Goal: Information Seeking & Learning: Learn about a topic

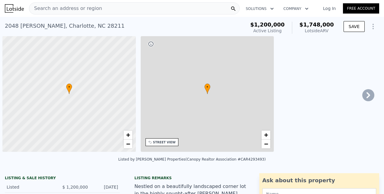
scroll to position [0, 2]
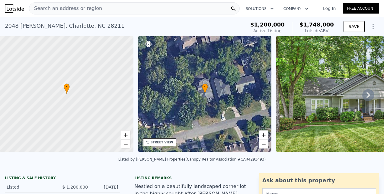
click at [98, 6] on div "Search an address or region" at bounding box center [134, 8] width 211 height 12
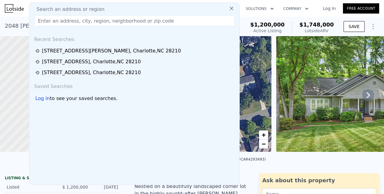
click at [98, 6] on div "Search an address or region" at bounding box center [134, 9] width 205 height 7
click at [82, 21] on input "text" at bounding box center [134, 20] width 200 height 11
paste input "[STREET_ADDRESS]"
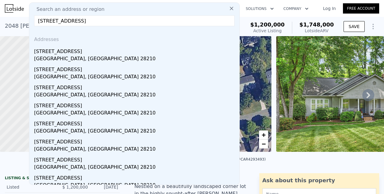
click at [142, 20] on input "[STREET_ADDRESS]" at bounding box center [134, 20] width 200 height 11
click at [226, 24] on input "[STREET_ADDRESS]" at bounding box center [134, 20] width 200 height 11
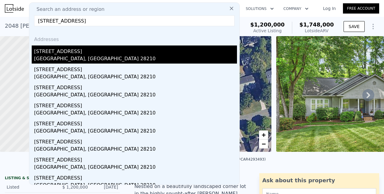
type input "[STREET_ADDRESS]"
click at [85, 55] on div "[GEOGRAPHIC_DATA], [GEOGRAPHIC_DATA] 28210" at bounding box center [135, 59] width 203 height 8
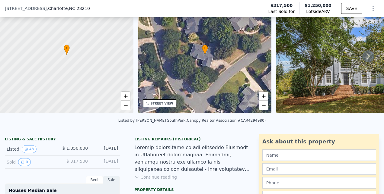
scroll to position [30, 0]
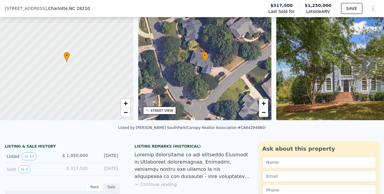
click at [366, 67] on icon at bounding box center [368, 64] width 4 height 6
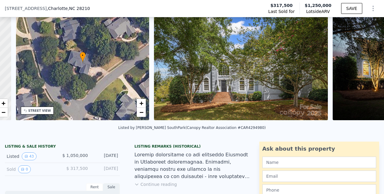
scroll to position [0, 140]
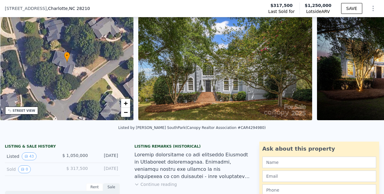
click at [363, 67] on div "• + − • + − STREET VIEW Loading... SATELLITE VIEW" at bounding box center [192, 64] width 384 height 118
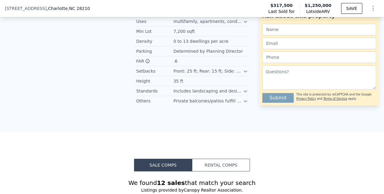
scroll to position [447, 0]
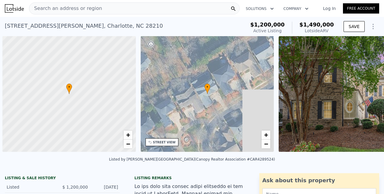
scroll to position [0, 2]
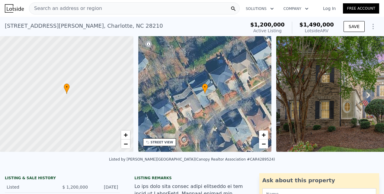
click at [85, 11] on span "Search an address or region" at bounding box center [65, 8] width 73 height 7
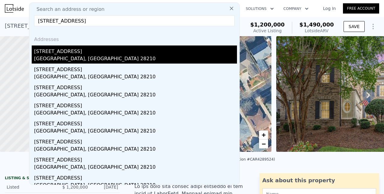
type input "[STREET_ADDRESS]"
click at [60, 56] on div "[GEOGRAPHIC_DATA], [GEOGRAPHIC_DATA] 28210" at bounding box center [135, 59] width 203 height 8
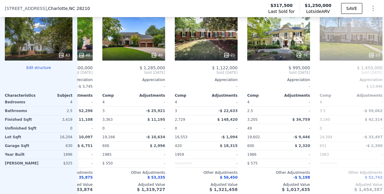
scroll to position [765, 0]
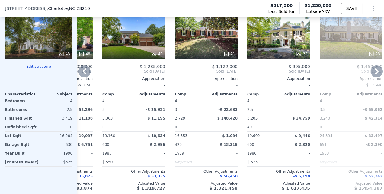
click at [262, 42] on div "38" at bounding box center [278, 37] width 63 height 43
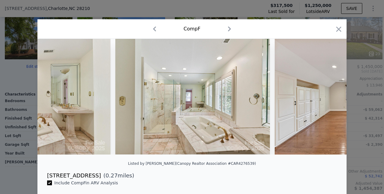
scroll to position [0, 4953]
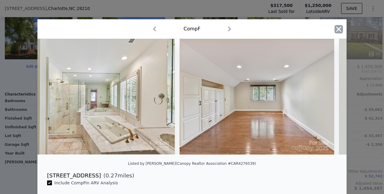
click at [339, 27] on icon "button" at bounding box center [338, 29] width 8 height 8
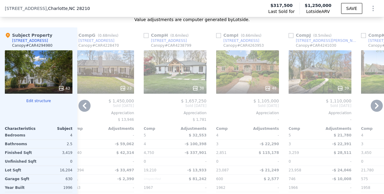
scroll to position [730, 0]
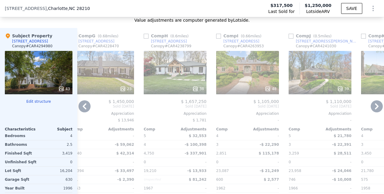
click at [238, 76] on div "48" at bounding box center [247, 72] width 63 height 43
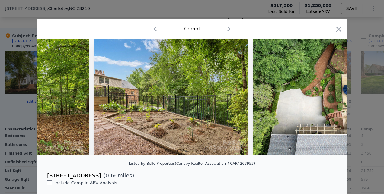
click at [342, 32] on div "Comp I" at bounding box center [191, 29] width 309 height 20
click at [339, 31] on icon "button" at bounding box center [338, 29] width 8 height 8
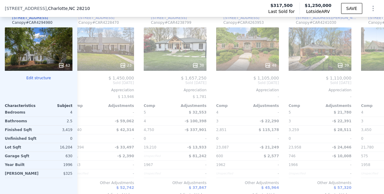
scroll to position [756, 0]
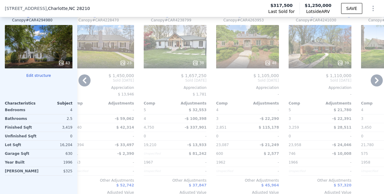
click at [308, 47] on div "39" at bounding box center [319, 46] width 63 height 43
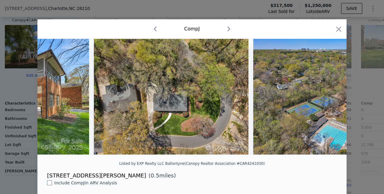
scroll to position [0, 6545]
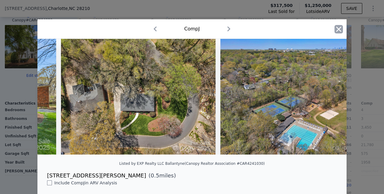
click at [336, 33] on icon "button" at bounding box center [338, 29] width 8 height 8
